Goal: Task Accomplishment & Management: Use online tool/utility

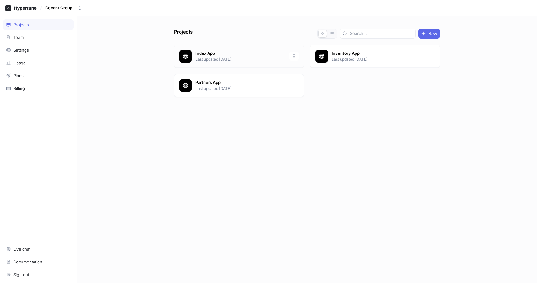
click at [218, 57] on p "Last updated [DATE]" at bounding box center [241, 60] width 90 height 6
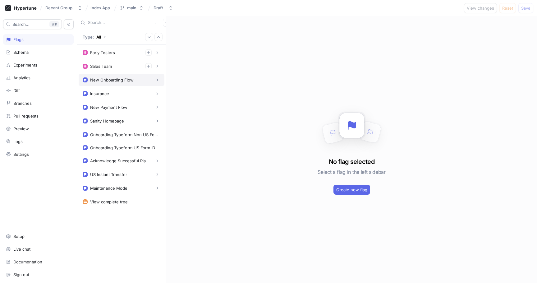
click at [123, 80] on div "New Onboarding Flow" at bounding box center [112, 79] width 44 height 5
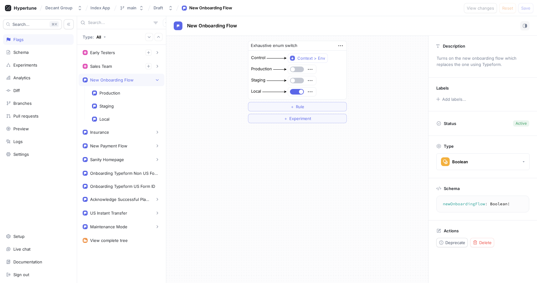
click at [451, 206] on textarea "newOnboardingFlow: Boolean!" at bounding box center [482, 203] width 87 height 11
click at [459, 204] on textarea "newOnboardingFlow: Boolean!" at bounding box center [482, 203] width 87 height 11
